Goal: Entertainment & Leisure: Consume media (video, audio)

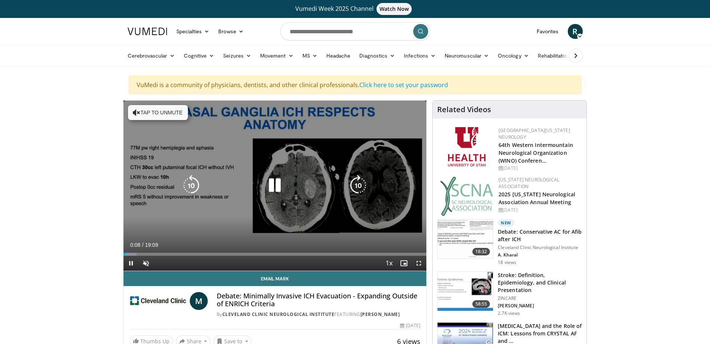
click at [277, 184] on icon "Video Player" at bounding box center [274, 185] width 21 height 21
click at [277, 185] on icon "Video Player" at bounding box center [274, 185] width 21 height 21
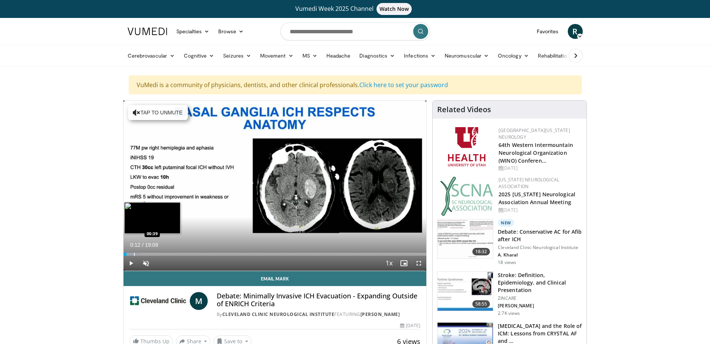
click at [134, 253] on div "Progress Bar" at bounding box center [134, 254] width 1 height 3
click at [132, 261] on span "Video Player" at bounding box center [131, 263] width 15 height 15
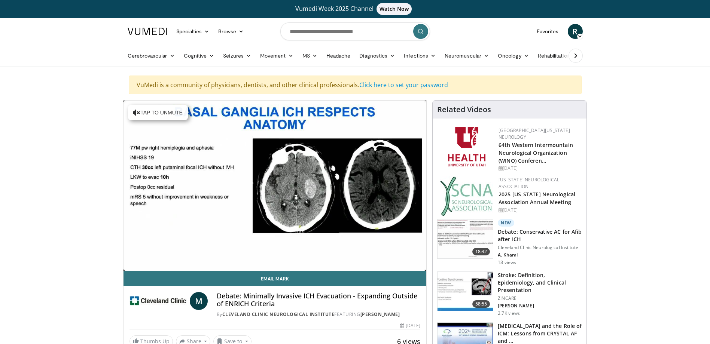
click at [139, 253] on div "10 seconds Tap to unmute" at bounding box center [275, 186] width 303 height 170
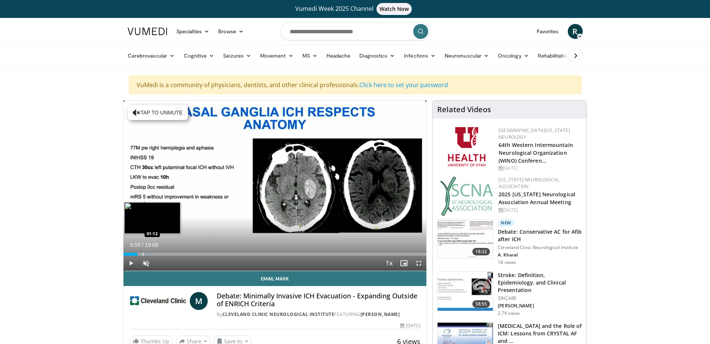
click at [143, 254] on div "Progress Bar" at bounding box center [143, 254] width 1 height 3
click at [148, 254] on div "Progress Bar" at bounding box center [148, 254] width 1 height 3
click at [153, 254] on div "Progress Bar" at bounding box center [153, 254] width 1 height 3
click at [159, 254] on div "Progress Bar" at bounding box center [159, 254] width 1 height 3
click at [131, 262] on span "Video Player" at bounding box center [131, 263] width 15 height 15
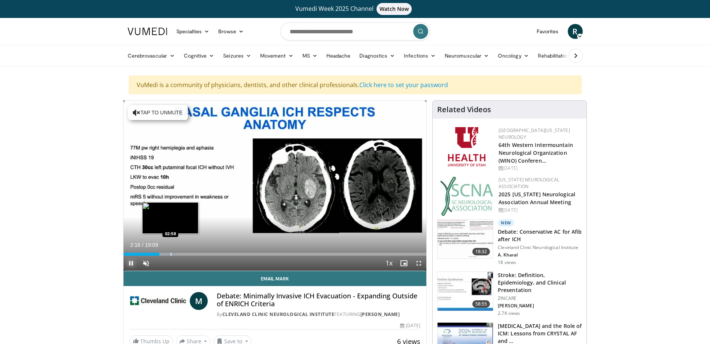
click at [171, 254] on div "Progress Bar" at bounding box center [171, 254] width 1 height 3
click at [181, 254] on video-js "**********" at bounding box center [275, 186] width 303 height 171
click at [188, 253] on div "Progress Bar" at bounding box center [188, 254] width 1 height 3
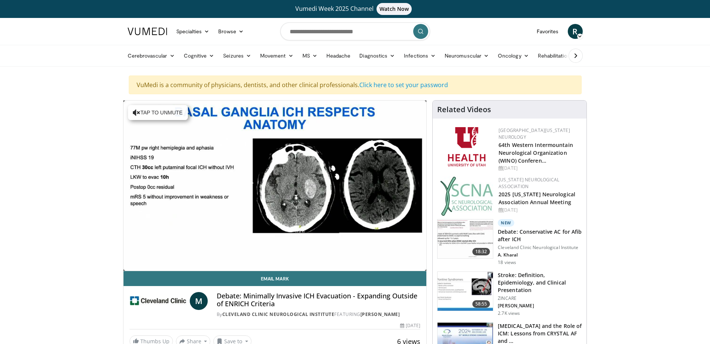
click at [206, 252] on video-js "**********" at bounding box center [275, 186] width 303 height 171
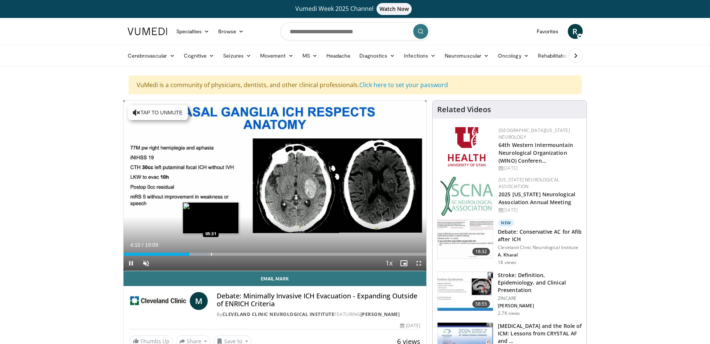
click at [211, 254] on div "Progress Bar" at bounding box center [211, 254] width 1 height 3
click at [237, 253] on div "Progress Bar" at bounding box center [237, 254] width 1 height 3
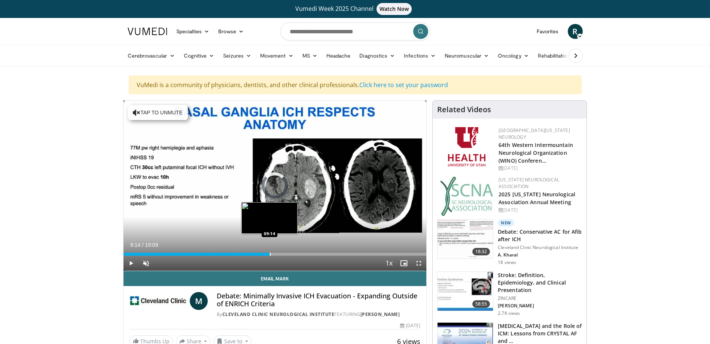
click at [269, 252] on div "Loaded : 43.44% 09:14 09:14" at bounding box center [275, 252] width 303 height 7
click at [288, 254] on div "Progress Bar" at bounding box center [288, 254] width 1 height 3
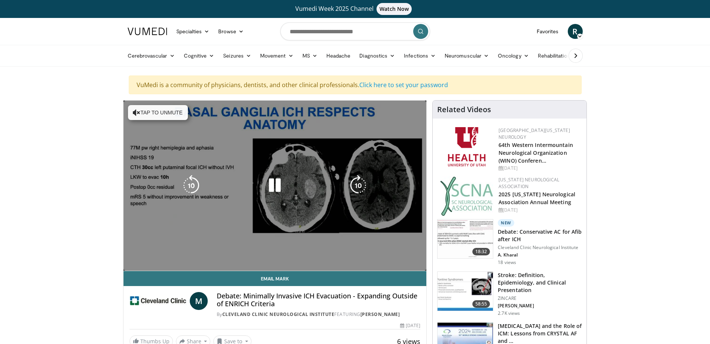
click at [317, 254] on div "10 seconds Tap to unmute" at bounding box center [275, 186] width 303 height 170
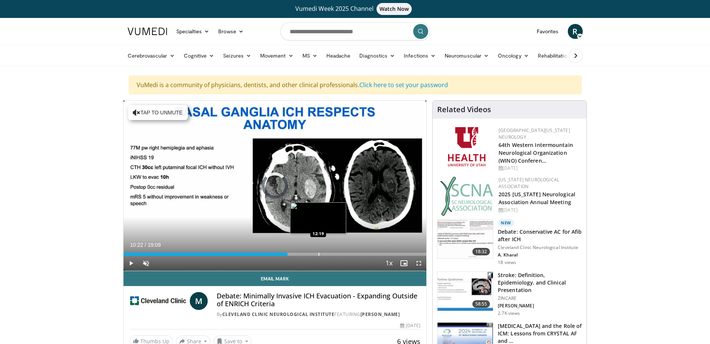
click at [318, 254] on div "Progress Bar" at bounding box center [318, 254] width 1 height 3
click at [341, 253] on div "Progress Bar" at bounding box center [341, 254] width 1 height 3
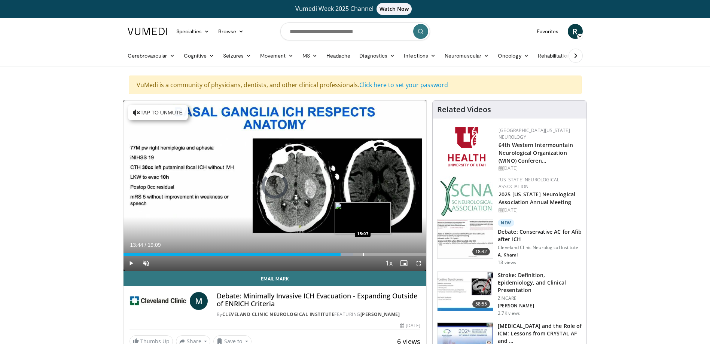
click at [363, 254] on div "Progress Bar" at bounding box center [363, 254] width 1 height 3
click at [387, 254] on div "Progress Bar" at bounding box center [387, 254] width 1 height 3
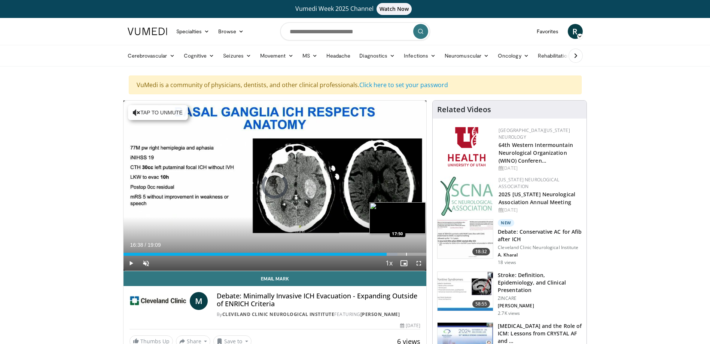
click at [406, 254] on div "Progress Bar" at bounding box center [406, 254] width 1 height 3
click at [415, 255] on div "Progress Bar" at bounding box center [415, 254] width 1 height 3
click at [418, 254] on div "Progress Bar" at bounding box center [418, 254] width 1 height 3
click at [420, 256] on div "Progress Bar" at bounding box center [420, 254] width 1 height 3
click at [422, 255] on div "Progress Bar" at bounding box center [421, 254] width 1 height 3
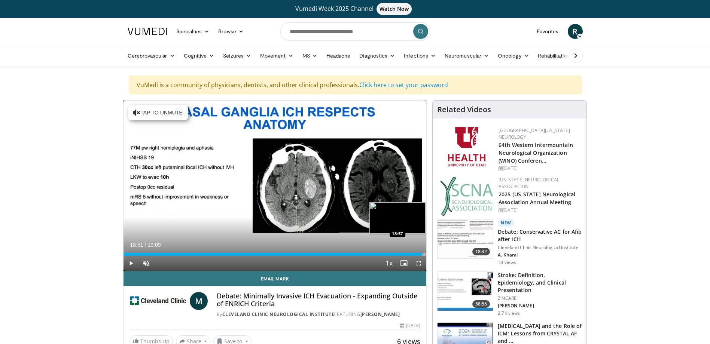
click at [424, 255] on div "Progress Bar" at bounding box center [424, 254] width 1 height 3
click at [129, 261] on span "Video Player" at bounding box center [131, 263] width 15 height 15
click at [422, 253] on div "Progress Bar" at bounding box center [422, 254] width 1 height 3
click at [423, 253] on div "Progress Bar" at bounding box center [423, 254] width 1 height 3
click at [135, 263] on span "Video Player" at bounding box center [131, 263] width 15 height 15
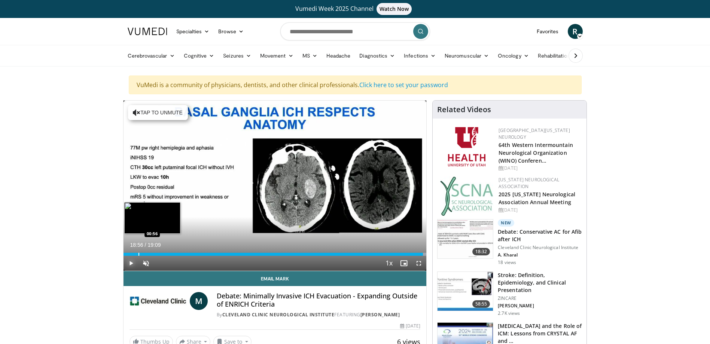
click at [138, 253] on div "Progress Bar" at bounding box center [138, 254] width 1 height 3
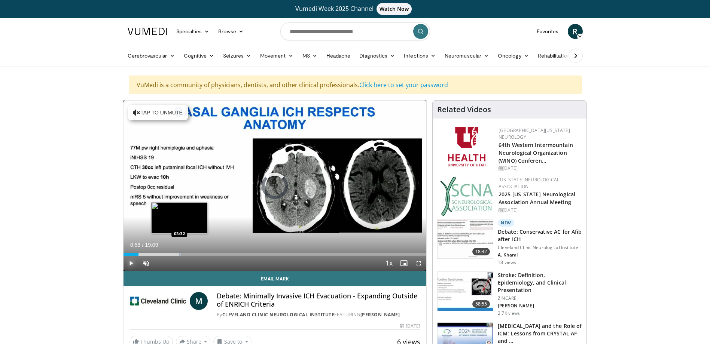
click at [180, 254] on div "Progress Bar" at bounding box center [180, 254] width 1 height 3
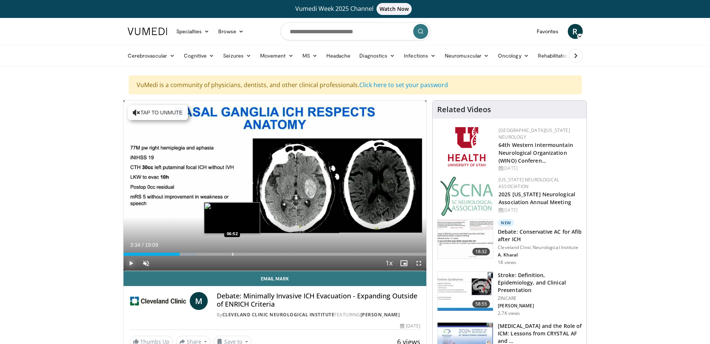
click at [233, 253] on div "Progress Bar" at bounding box center [232, 254] width 1 height 3
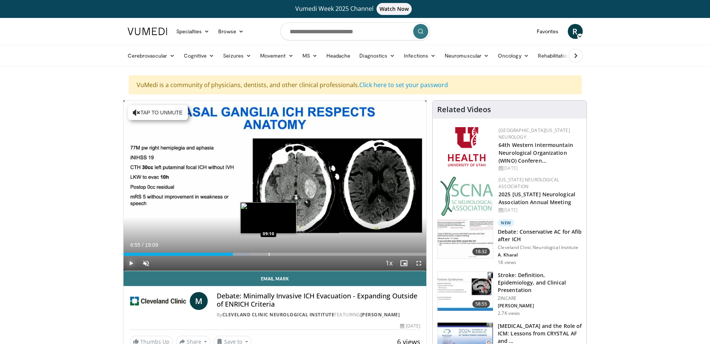
click at [269, 253] on div "Progress Bar" at bounding box center [269, 254] width 1 height 3
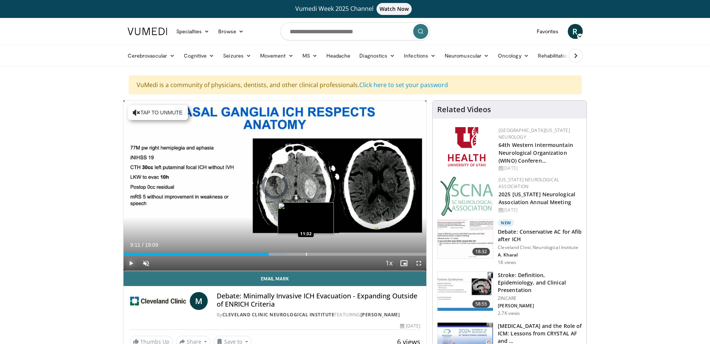
click at [306, 252] on div "Loaded : 53.87% 09:11 11:32" at bounding box center [275, 252] width 303 height 7
click at [321, 254] on div "Progress Bar" at bounding box center [321, 254] width 1 height 3
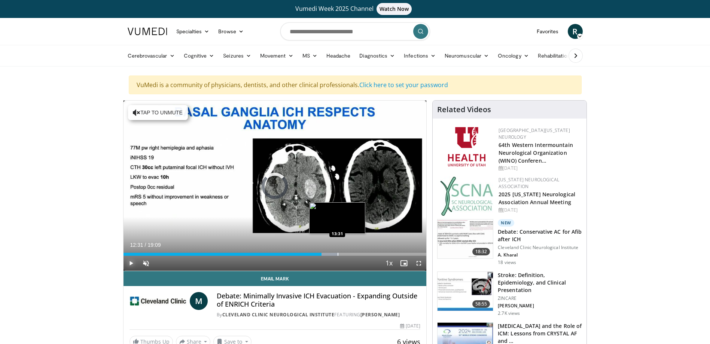
click at [338, 254] on div "Progress Bar" at bounding box center [338, 254] width 1 height 3
click at [343, 254] on div "Progress Bar" at bounding box center [343, 254] width 1 height 3
click at [356, 254] on div "Progress Bar" at bounding box center [356, 254] width 1 height 3
click at [372, 254] on div "Progress Bar" at bounding box center [360, 254] width 25 height 3
